Goal: Navigation & Orientation: Find specific page/section

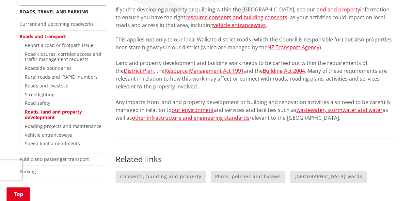
scroll to position [129, 0]
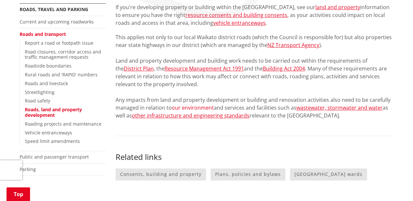
click at [190, 109] on link "our environment" at bounding box center [193, 107] width 42 height 7
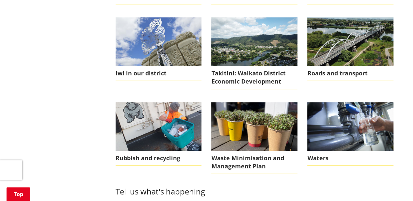
scroll to position [335, 0]
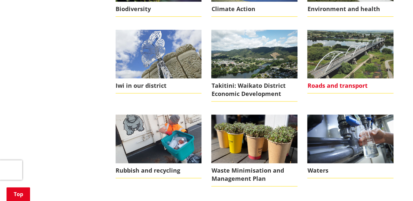
click at [334, 83] on span "Roads and transport" at bounding box center [350, 85] width 86 height 15
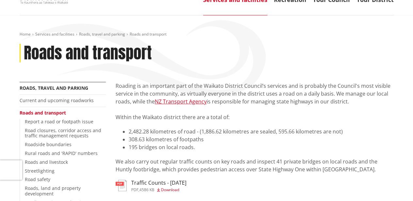
scroll to position [52, 0]
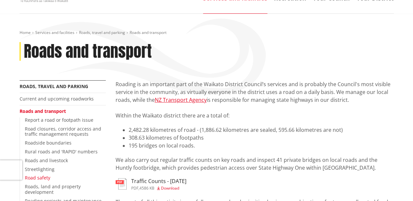
click at [42, 179] on link "Road safety" at bounding box center [37, 178] width 25 height 6
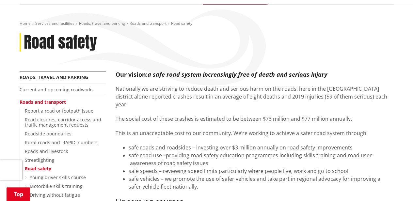
scroll to position [85, 0]
